Goal: Find contact information: Find contact information

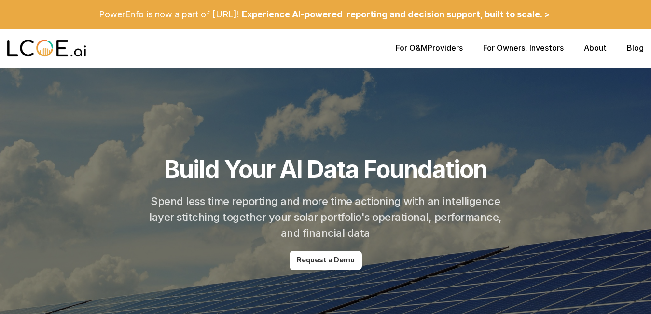
click at [598, 45] on link "About" at bounding box center [595, 48] width 23 height 10
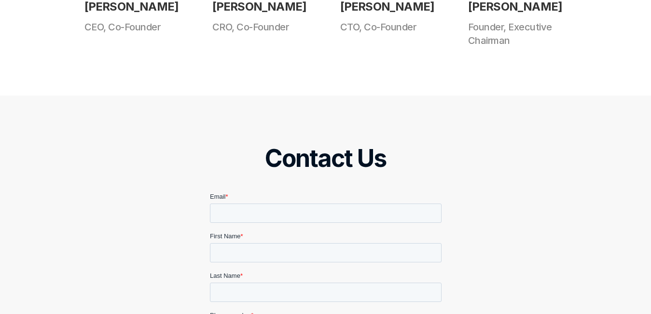
scroll to position [965, 0]
click at [314, 155] on h2 "Contact Us" at bounding box center [325, 157] width 121 height 29
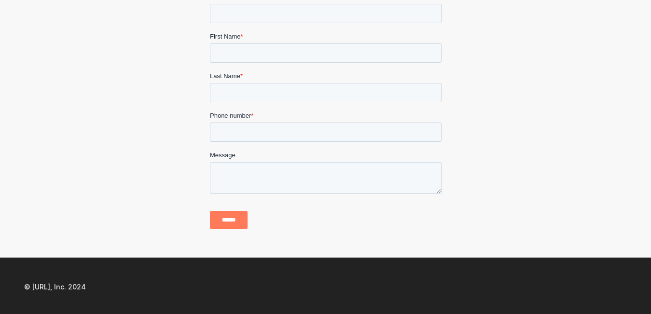
scroll to position [1166, 0]
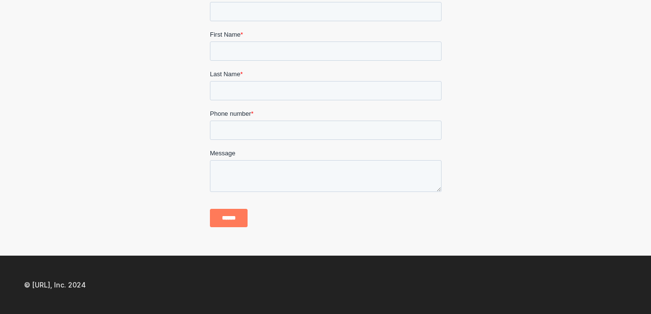
click at [413, 284] on div "© [URL], Inc. 2024" at bounding box center [325, 285] width 651 height 58
drag, startPoint x: 416, startPoint y: 272, endPoint x: 366, endPoint y: 266, distance: 51.0
click at [366, 266] on div "© [URL], Inc. 2024" at bounding box center [325, 285] width 651 height 58
drag, startPoint x: 366, startPoint y: 265, endPoint x: 447, endPoint y: 267, distance: 81.1
click at [366, 265] on div "© [URL], Inc. 2024" at bounding box center [325, 285] width 651 height 58
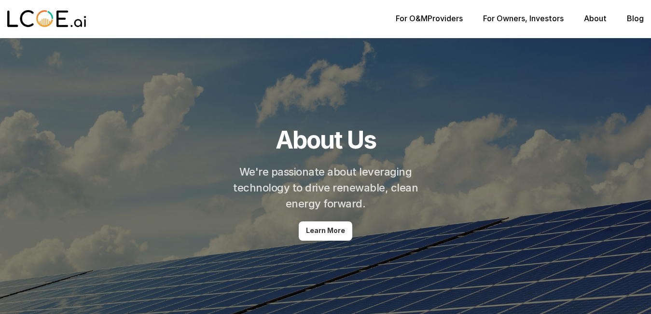
scroll to position [0, 0]
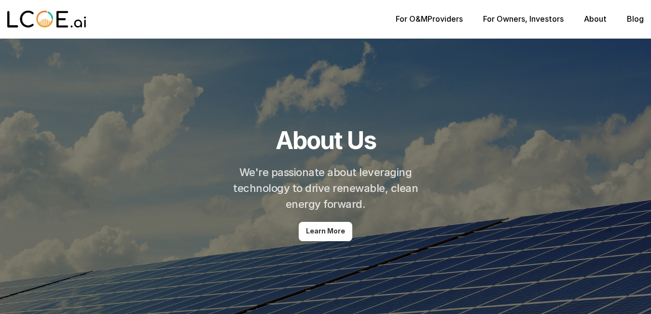
click at [327, 229] on p "Learn More" at bounding box center [325, 231] width 39 height 8
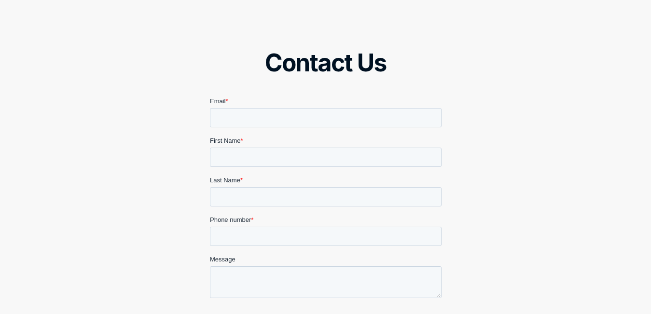
scroll to position [1166, 0]
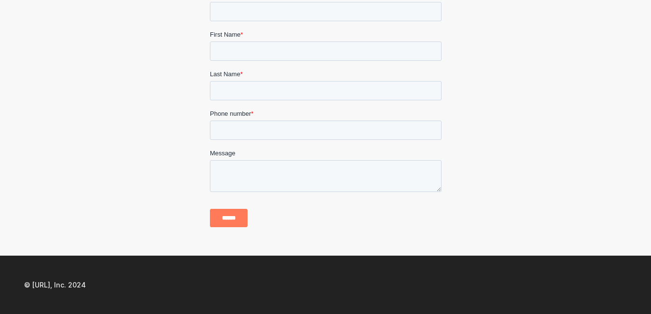
click at [244, 212] on input "******" at bounding box center [228, 218] width 38 height 18
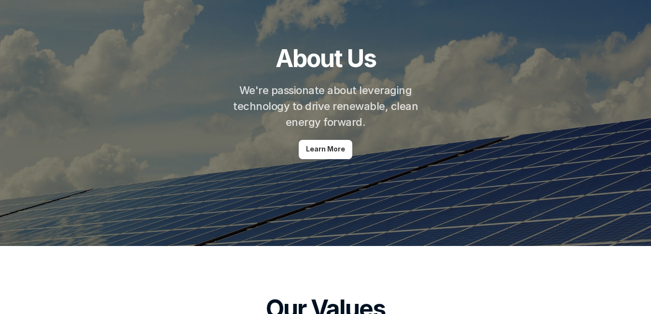
scroll to position [0, 0]
